Goal: Task Accomplishment & Management: Manage account settings

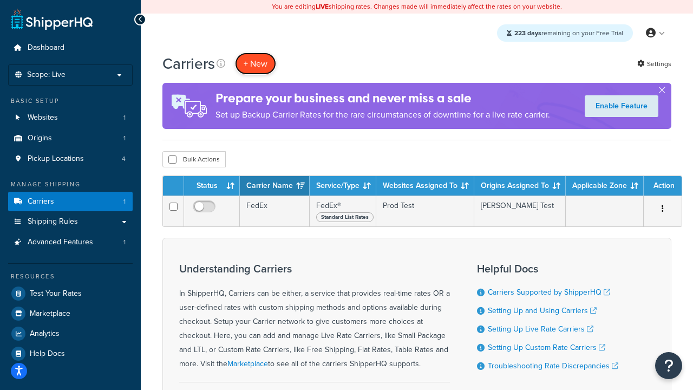
click at [256, 63] on button "+ New" at bounding box center [255, 64] width 41 height 22
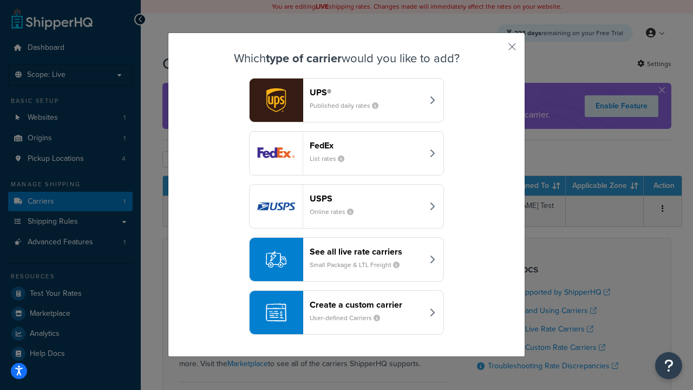
click at [346, 153] on div "FedEx List rates" at bounding box center [366, 153] width 113 height 26
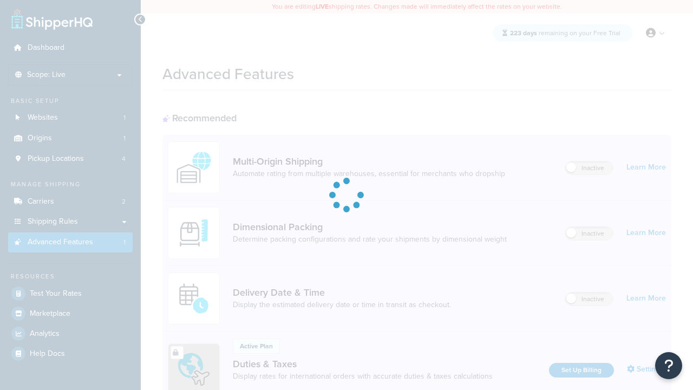
scroll to position [162, 0]
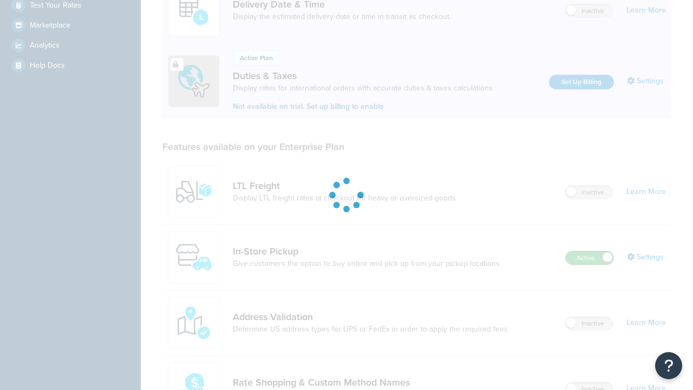
click at [590, 264] on label "Active" at bounding box center [590, 257] width 48 height 13
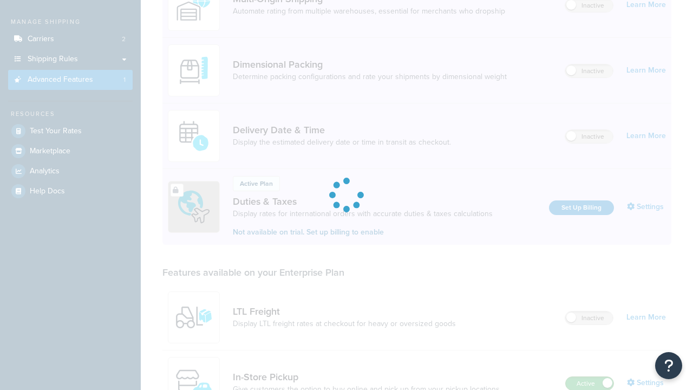
scroll to position [0, 0]
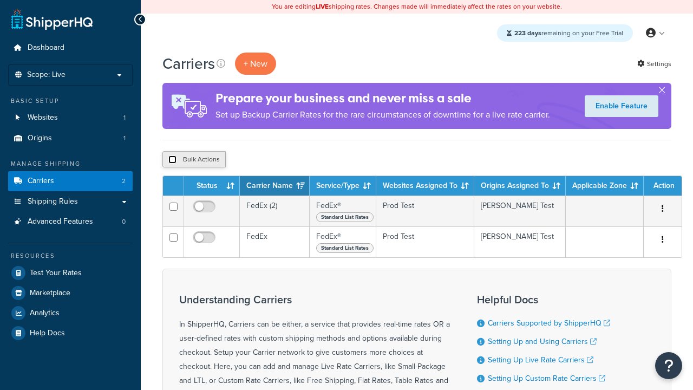
click at [172, 160] on input "checkbox" at bounding box center [172, 159] width 8 height 8
checkbox input "true"
click at [0, 0] on button "Delete" at bounding box center [0, 0] width 0 height 0
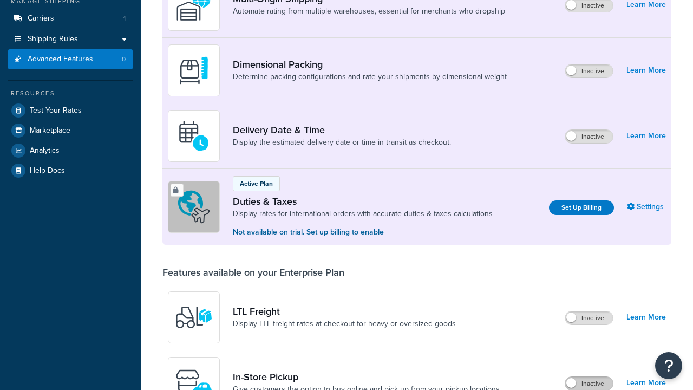
click at [589, 377] on label "Inactive" at bounding box center [589, 383] width 48 height 13
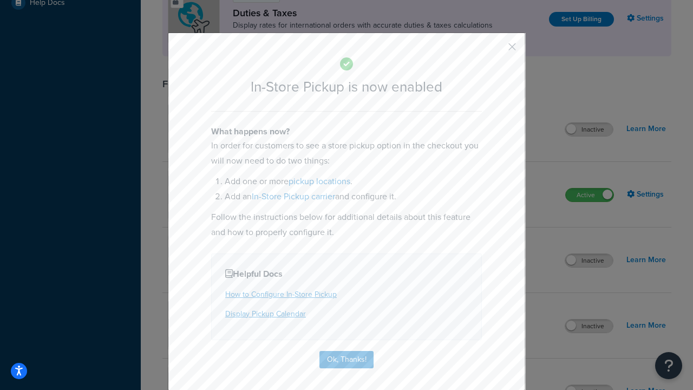
click at [496, 50] on button "button" at bounding box center [496, 50] width 3 height 3
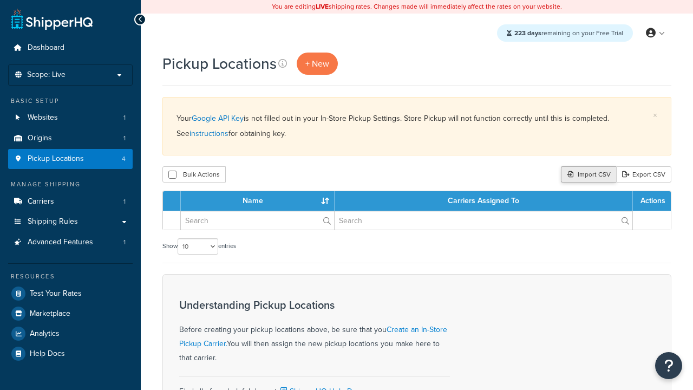
click at [587, 175] on div "Import CSV" at bounding box center [588, 174] width 55 height 16
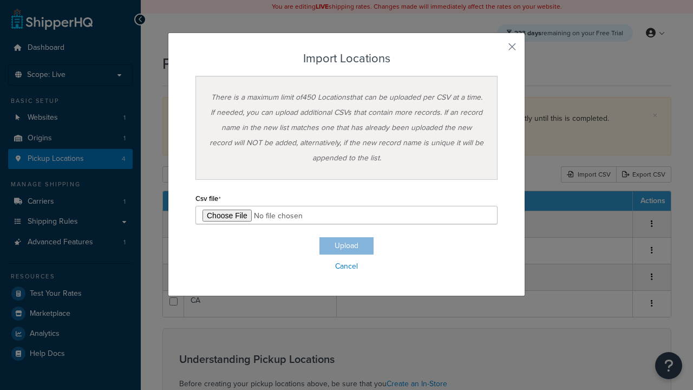
click at [346, 58] on h3 "Import Locations" at bounding box center [346, 58] width 302 height 13
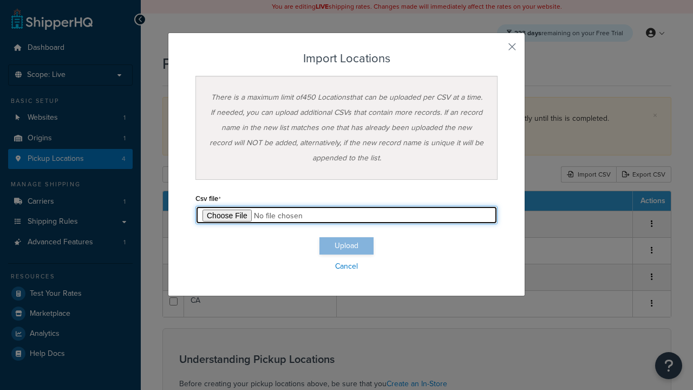
click at [346, 215] on input "file" at bounding box center [346, 215] width 302 height 18
type input "C:\fakepath\importLocationsFailure.csv"
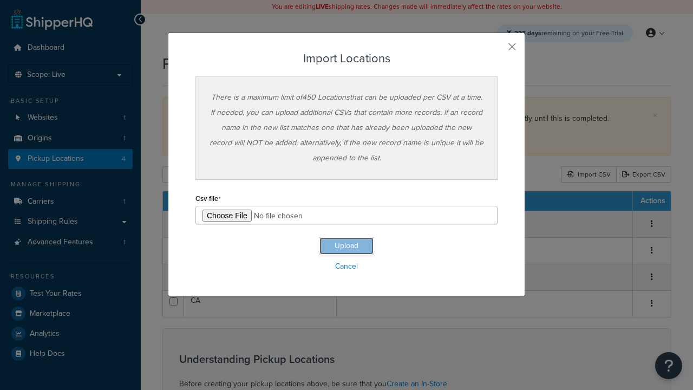
click at [346, 246] on button "Upload" at bounding box center [346, 245] width 54 height 17
